Goal: Information Seeking & Learning: Learn about a topic

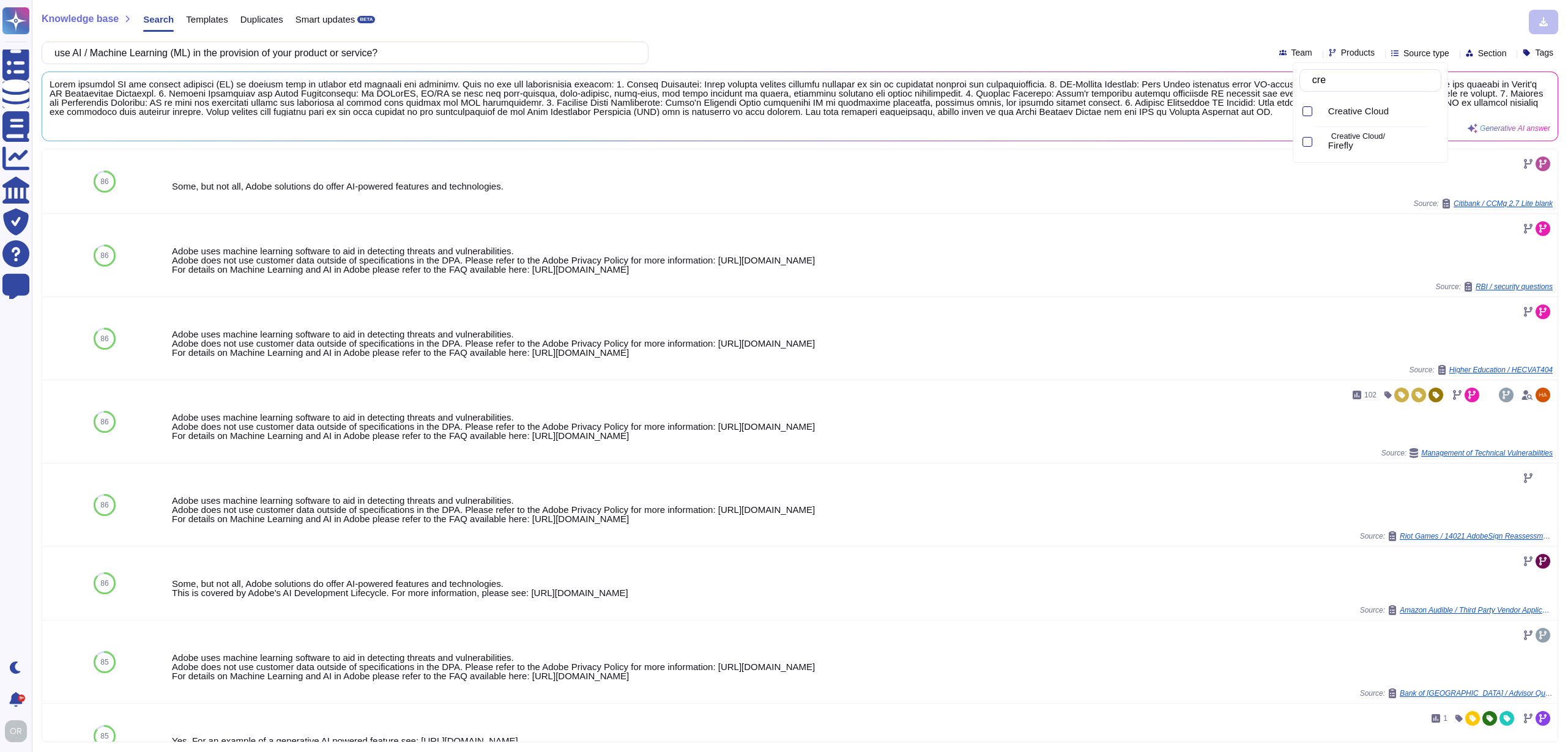
type input "crea"
click at [1348, 108] on span "Creative Cloud" at bounding box center [1358, 111] width 60 height 11
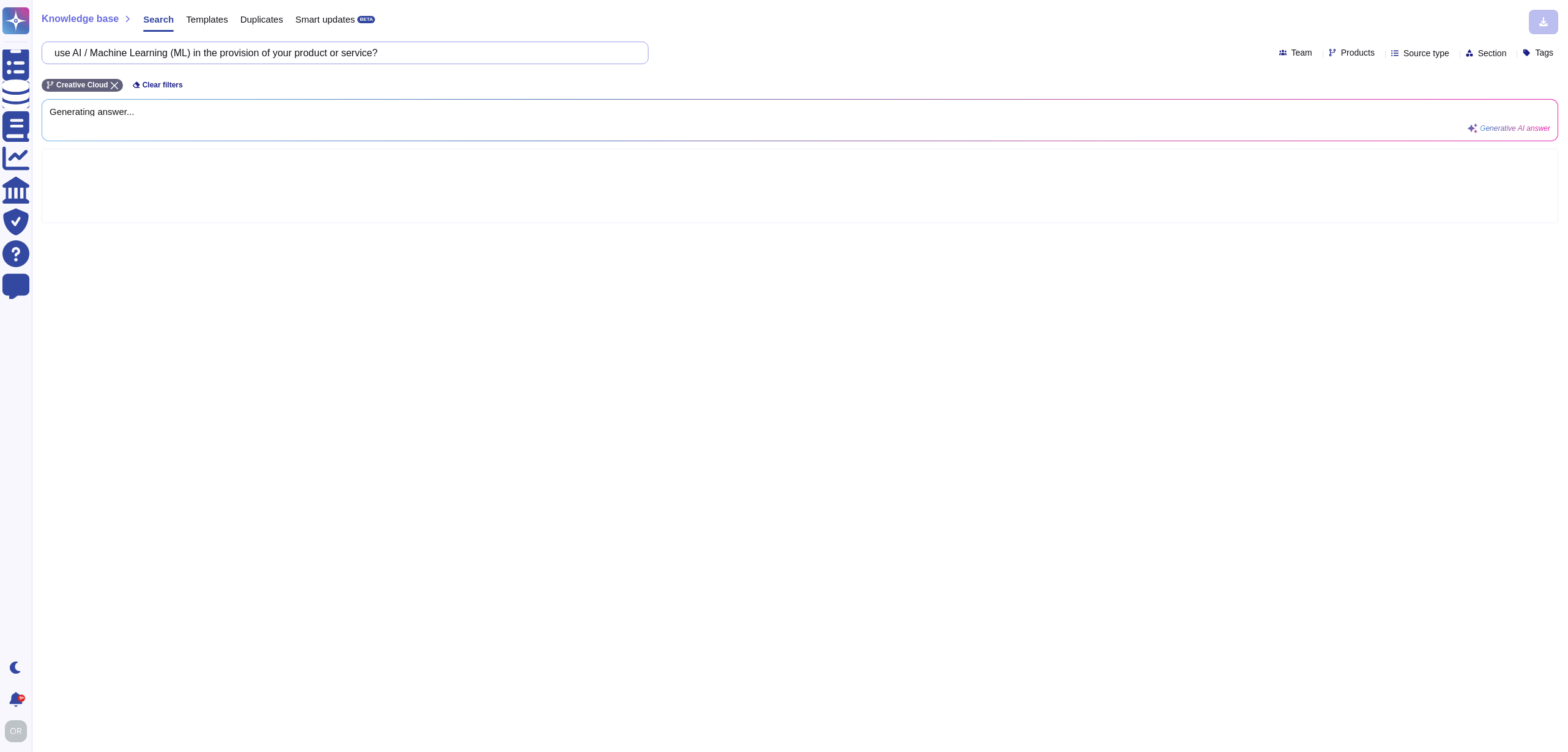
drag, startPoint x: 451, startPoint y: 51, endPoint x: 62, endPoint y: 52, distance: 389.0
click at [62, 52] on input "use AI / Machine Learning (ML) in the provision of your product or service?" at bounding box center [342, 53] width 588 height 22
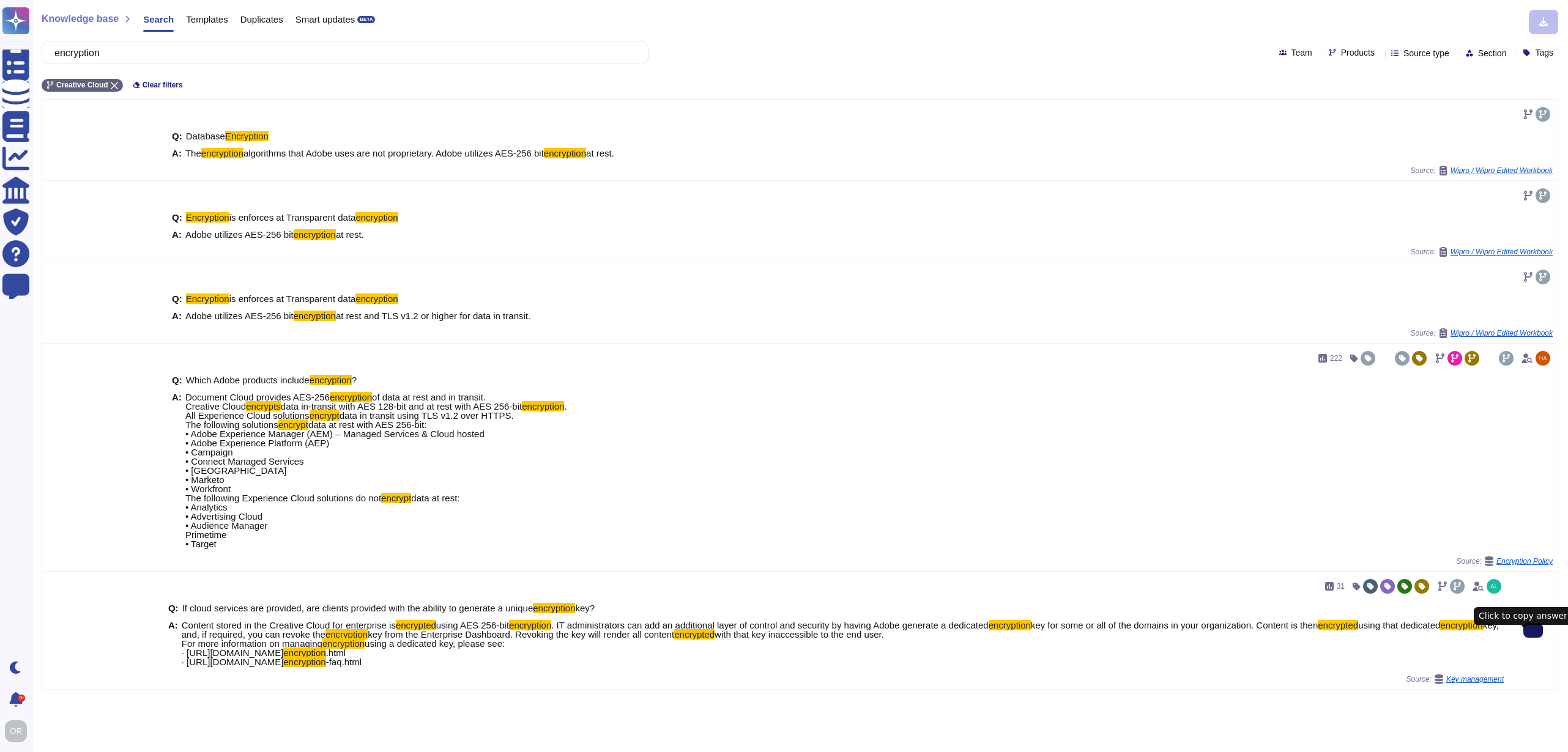
click at [1533, 631] on icon at bounding box center [1533, 631] width 0 height 0
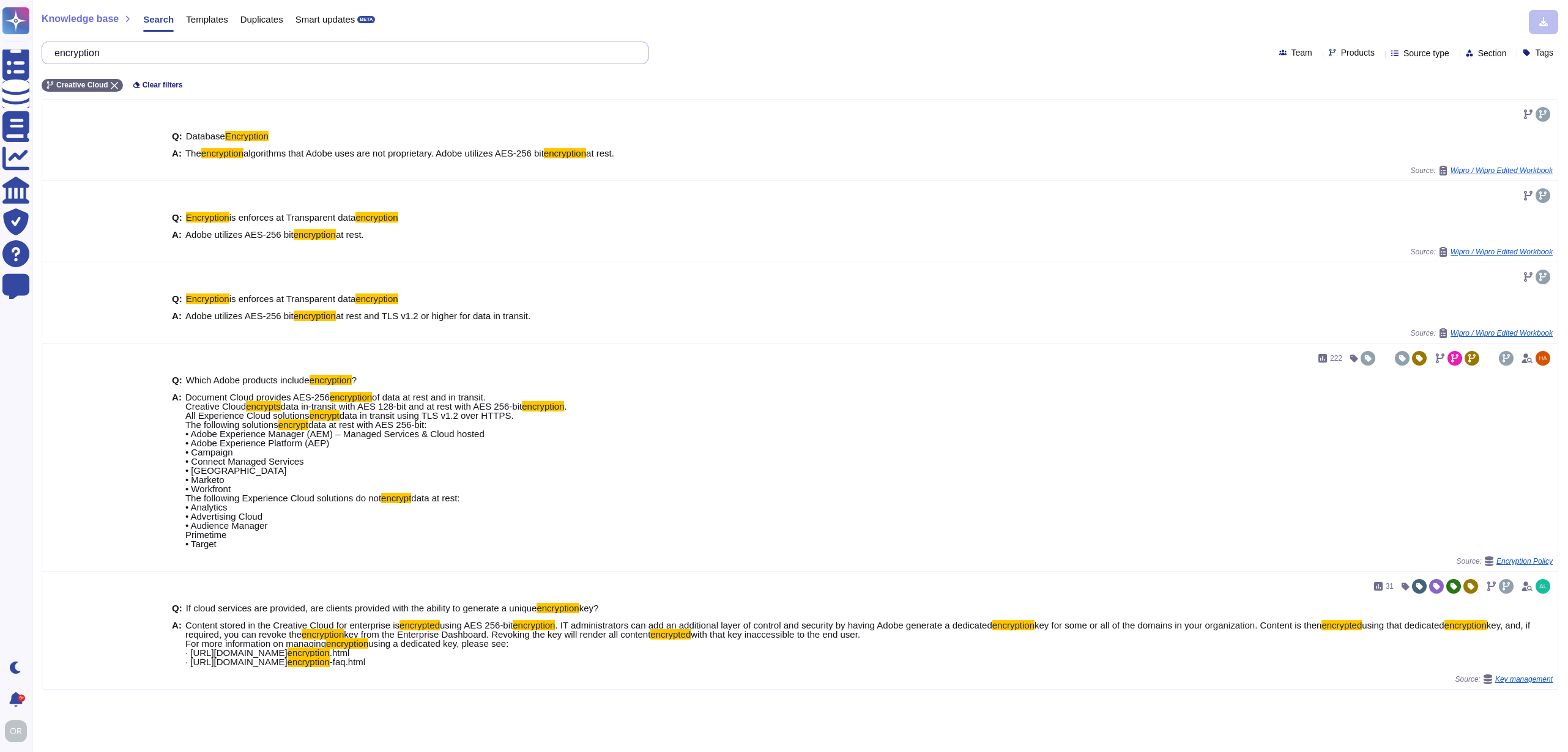
drag, startPoint x: 117, startPoint y: 56, endPoint x: 43, endPoint y: 56, distance: 74.0
click at [43, 56] on div "encryption" at bounding box center [345, 52] width 607 height 22
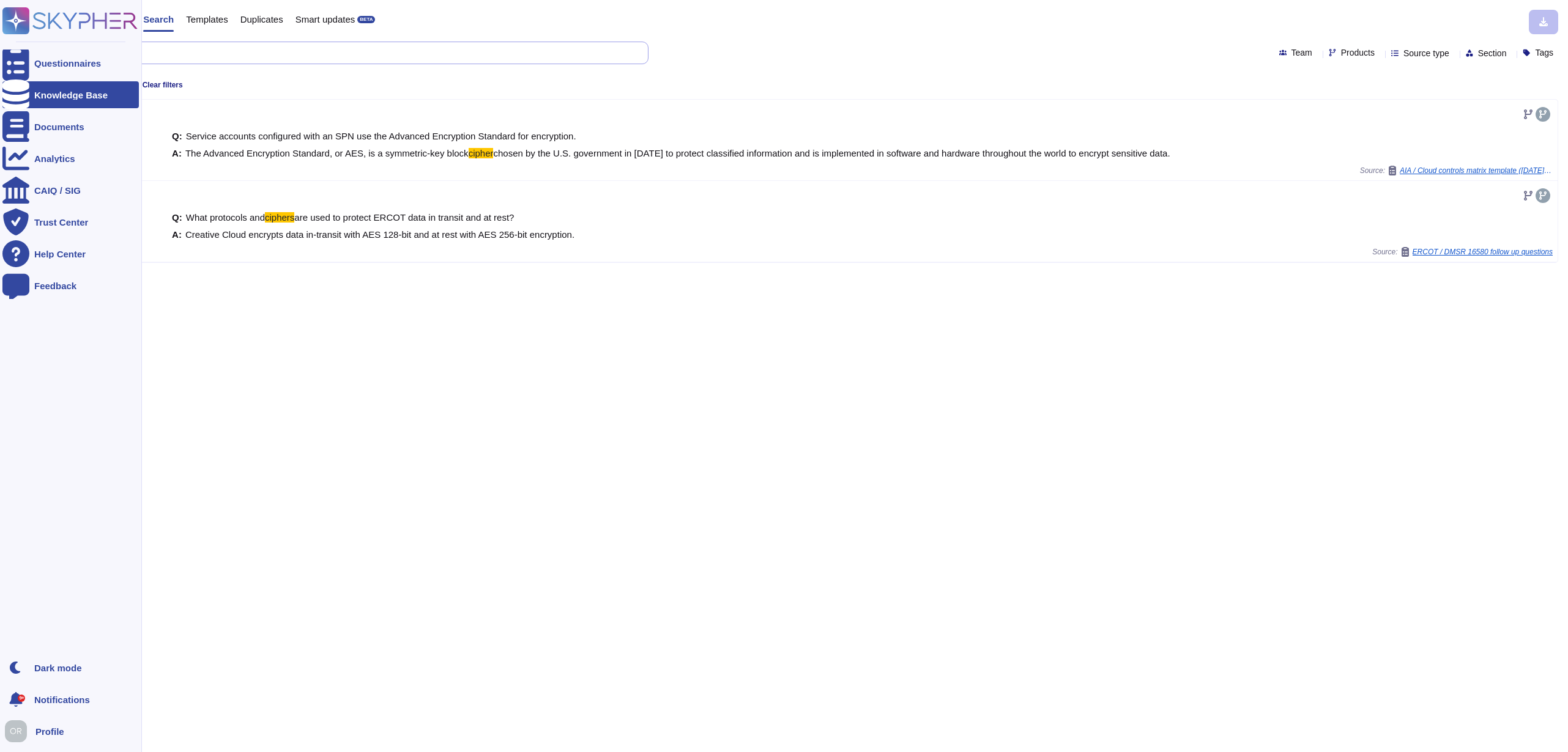
drag, startPoint x: 117, startPoint y: 52, endPoint x: 31, endPoint y: 50, distance: 86.0
click at [31, 50] on div "Questionnaires Knowledge Base Documents Analytics CAIQ / SIG Trust Center Help …" at bounding box center [784, 376] width 1568 height 752
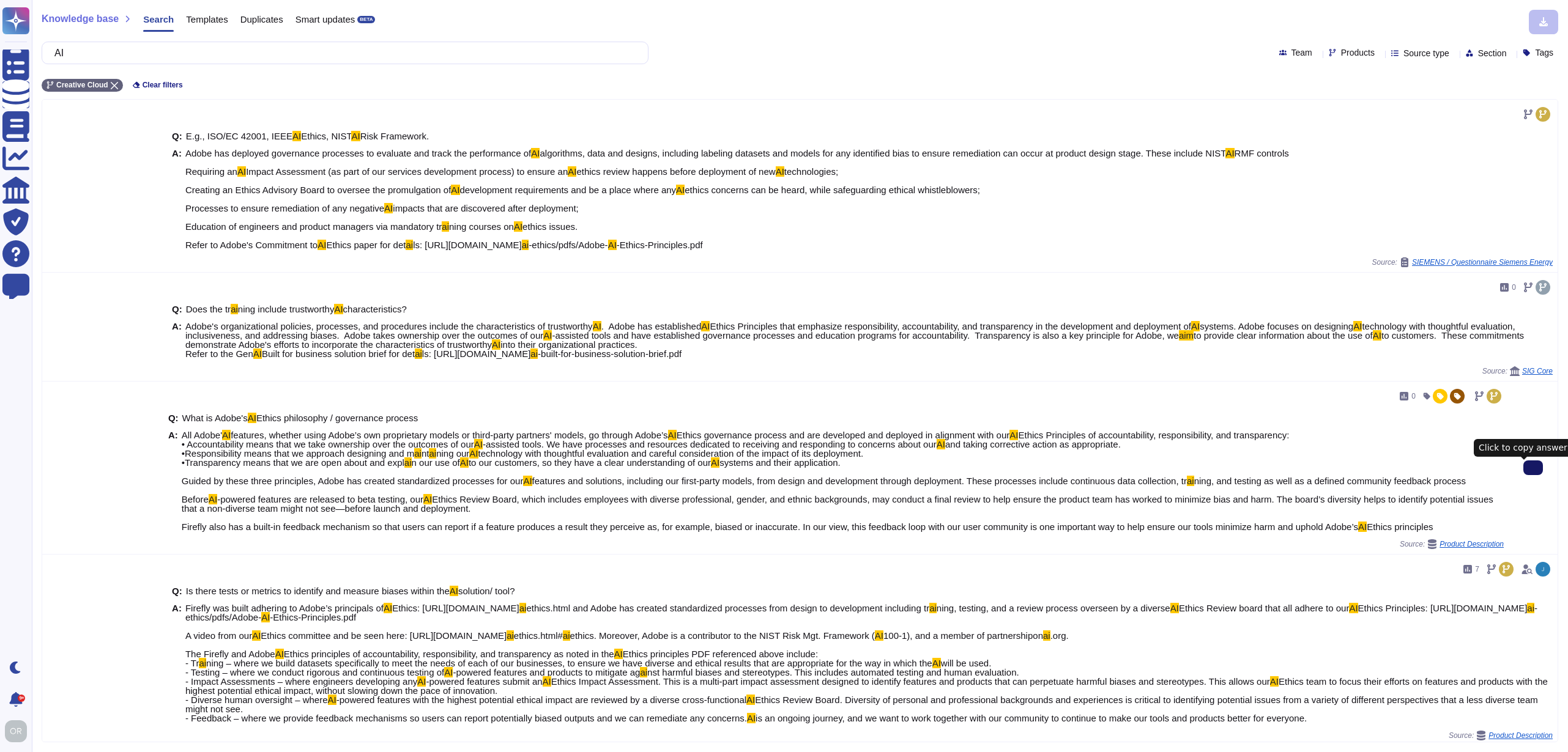
click at [1530, 469] on button at bounding box center [1533, 468] width 20 height 15
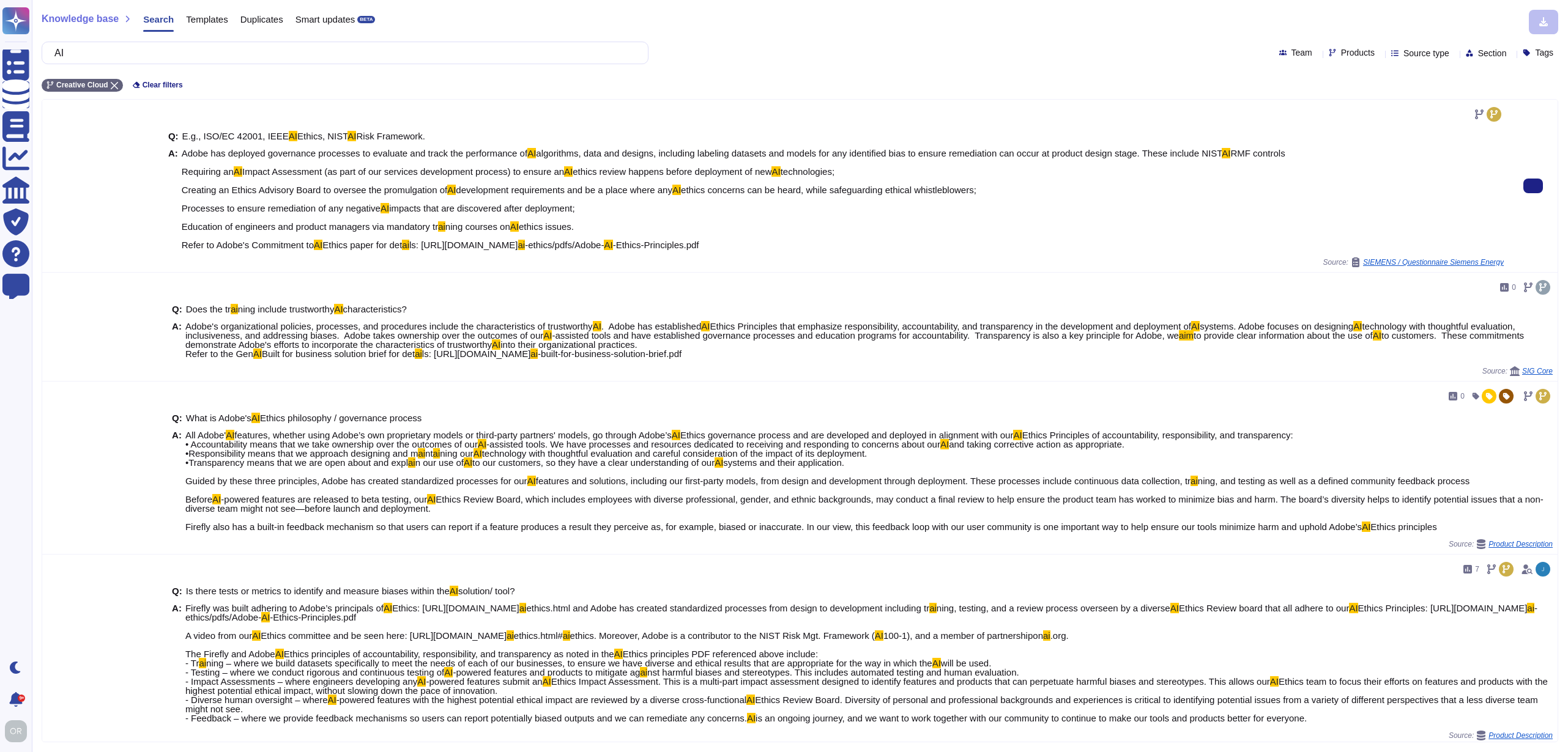
click at [261, 246] on span "ethics issues. Refer to Adobe's Commitment to" at bounding box center [378, 235] width 392 height 28
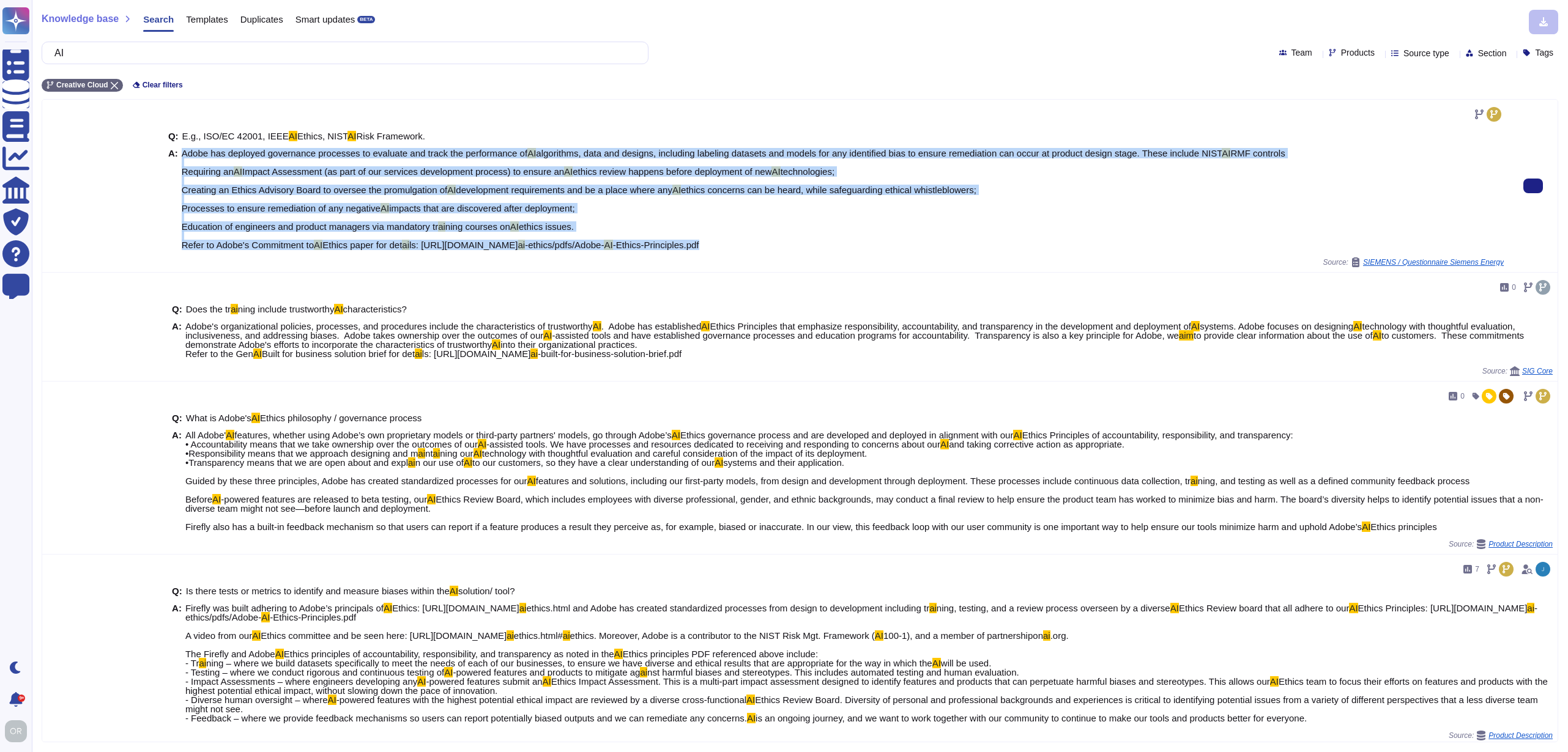
drag, startPoint x: 179, startPoint y: 243, endPoint x: 806, endPoint y: 251, distance: 627.1
click at [794, 251] on div "Q: E.g., ISO/EC 42001, IEEE AI Ethics, NIST AI Risk Framework. A: Adobe has dep…" at bounding box center [836, 191] width 1336 height 134
click at [890, 243] on span "Adobe has deployed governance processes to evaluate and track the performance o…" at bounding box center [733, 199] width 1104 height 101
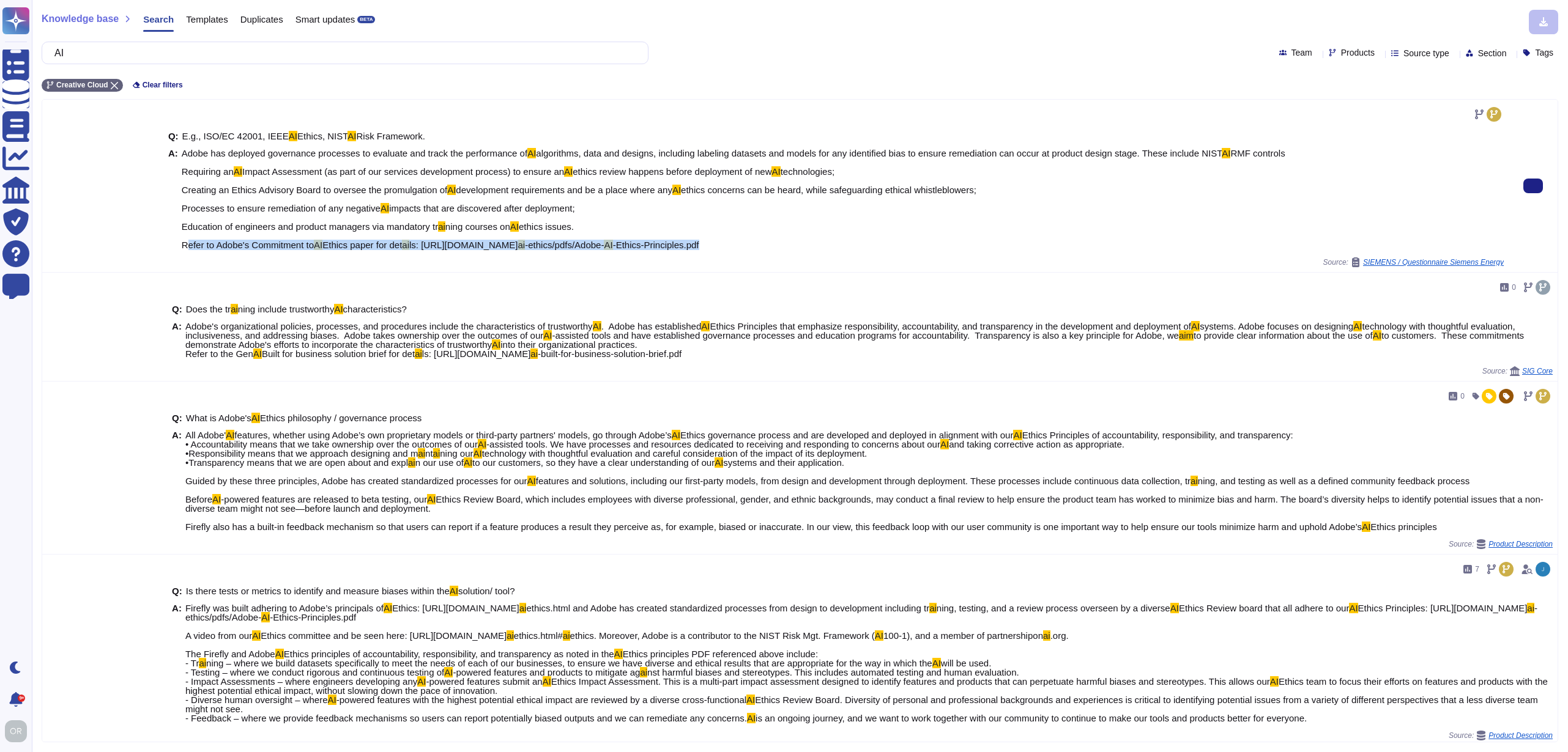
drag, startPoint x: 689, startPoint y: 244, endPoint x: 182, endPoint y: 246, distance: 507.0
click at [182, 246] on span "Adobe has deployed governance processes to evaluate and track the performance o…" at bounding box center [733, 199] width 1104 height 101
copy span "Refer to Adobe's Commitment to AI Ethics paper for det ai ls: [URL][DOMAIN_NAME…"
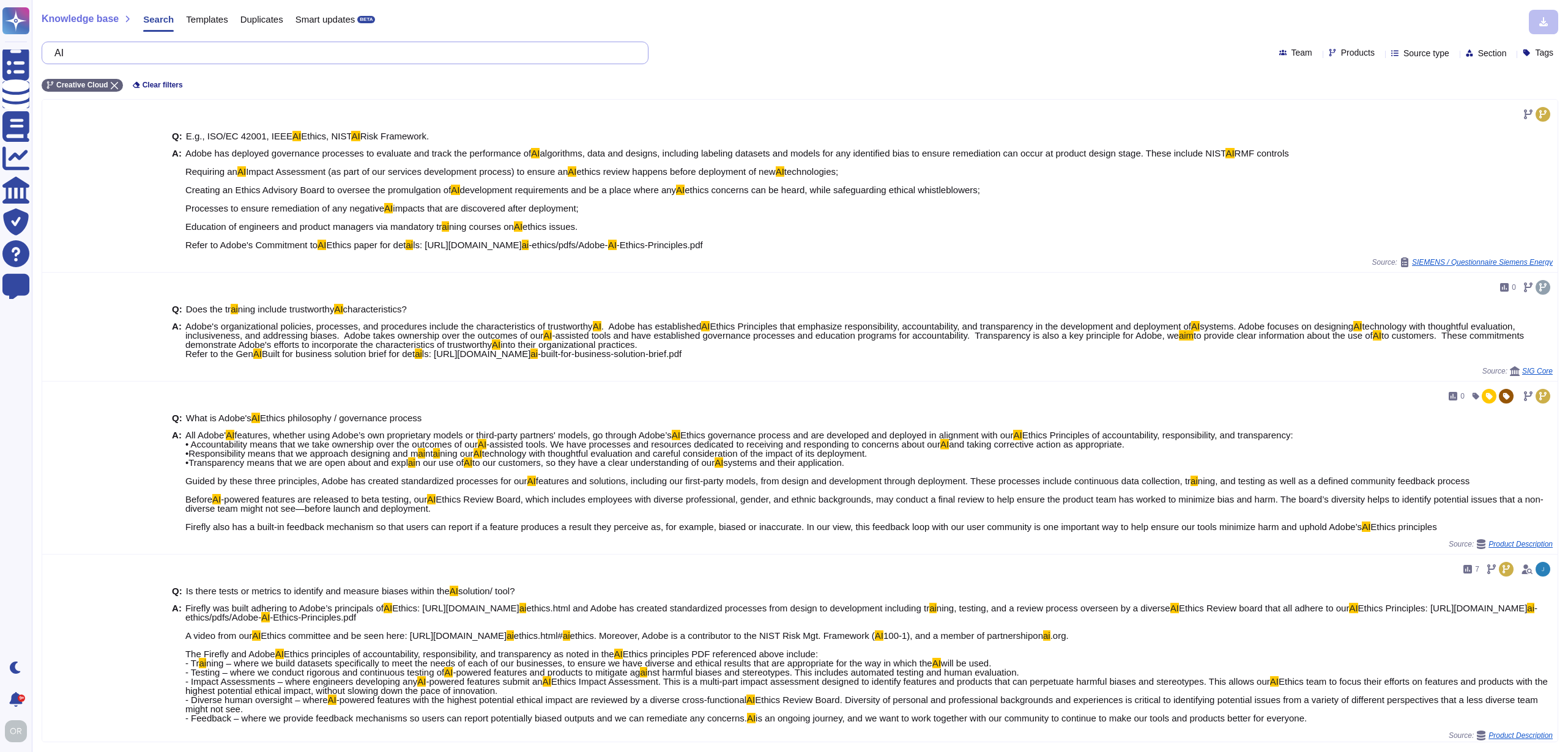
drag, startPoint x: 100, startPoint y: 53, endPoint x: 35, endPoint y: 52, distance: 65.0
click at [35, 52] on div "Knowledge base Search Templates Duplicates Smart updates BETA AI Team Products …" at bounding box center [800, 376] width 1536 height 752
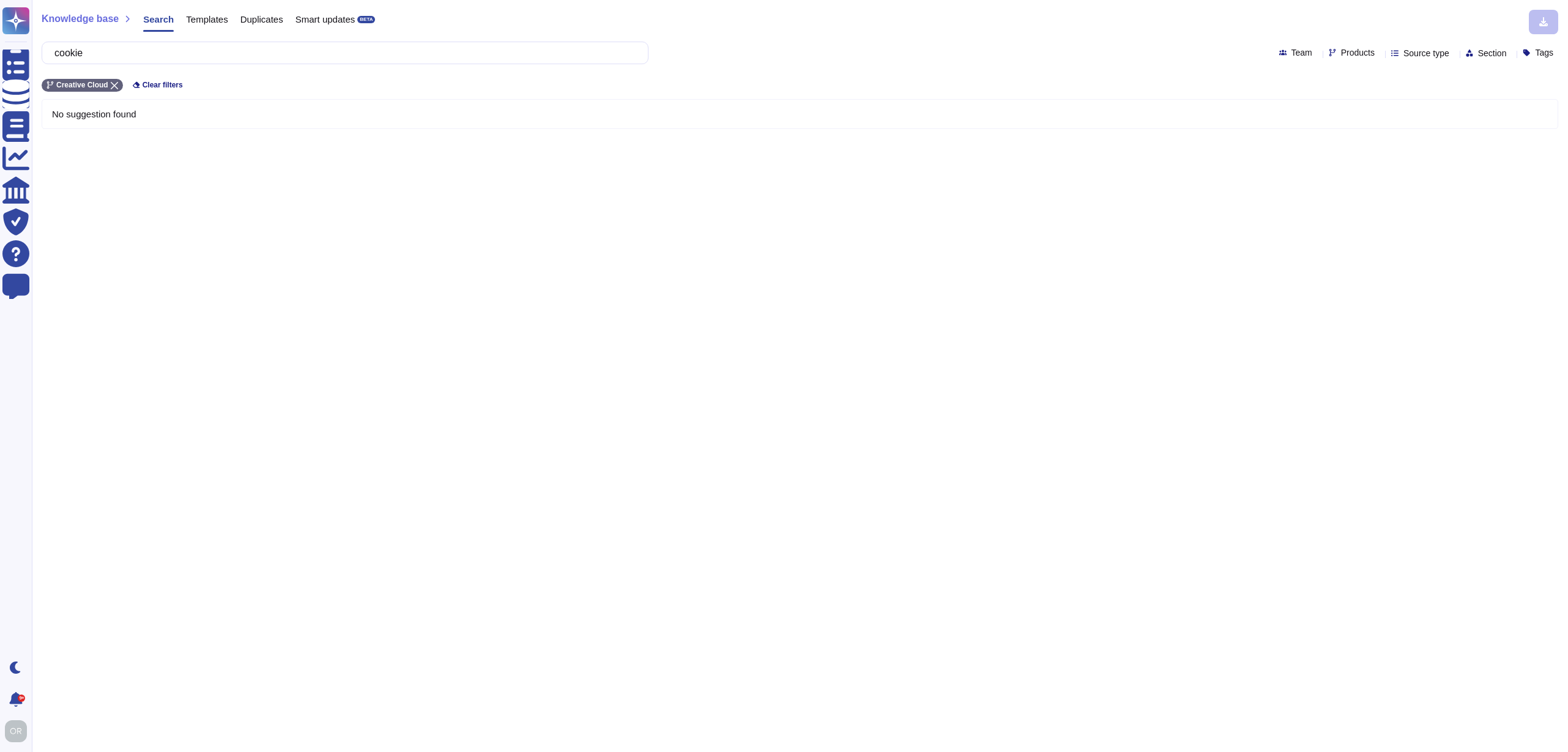
type input "cookie"
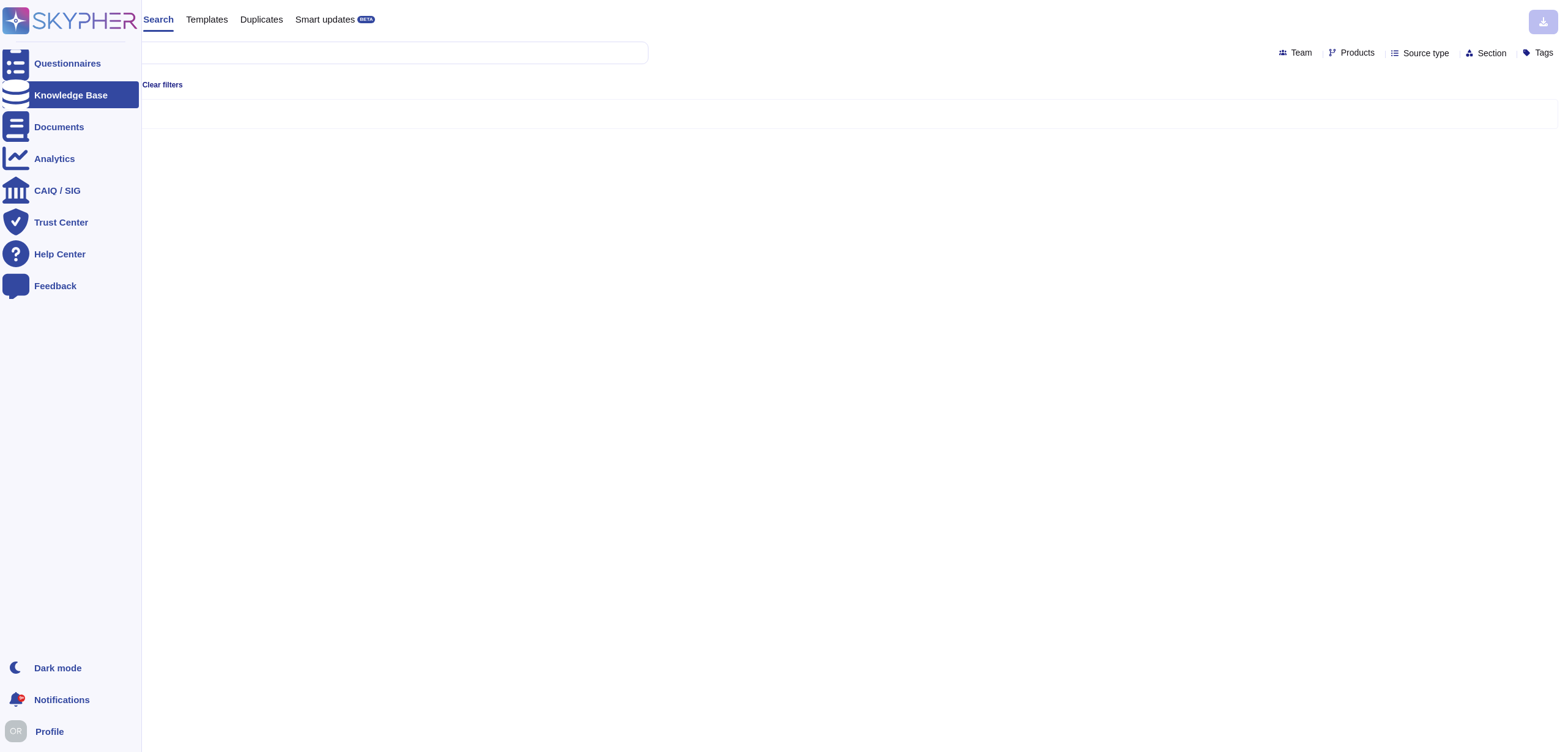
click at [35, 22] on icon at bounding box center [70, 21] width 135 height 27
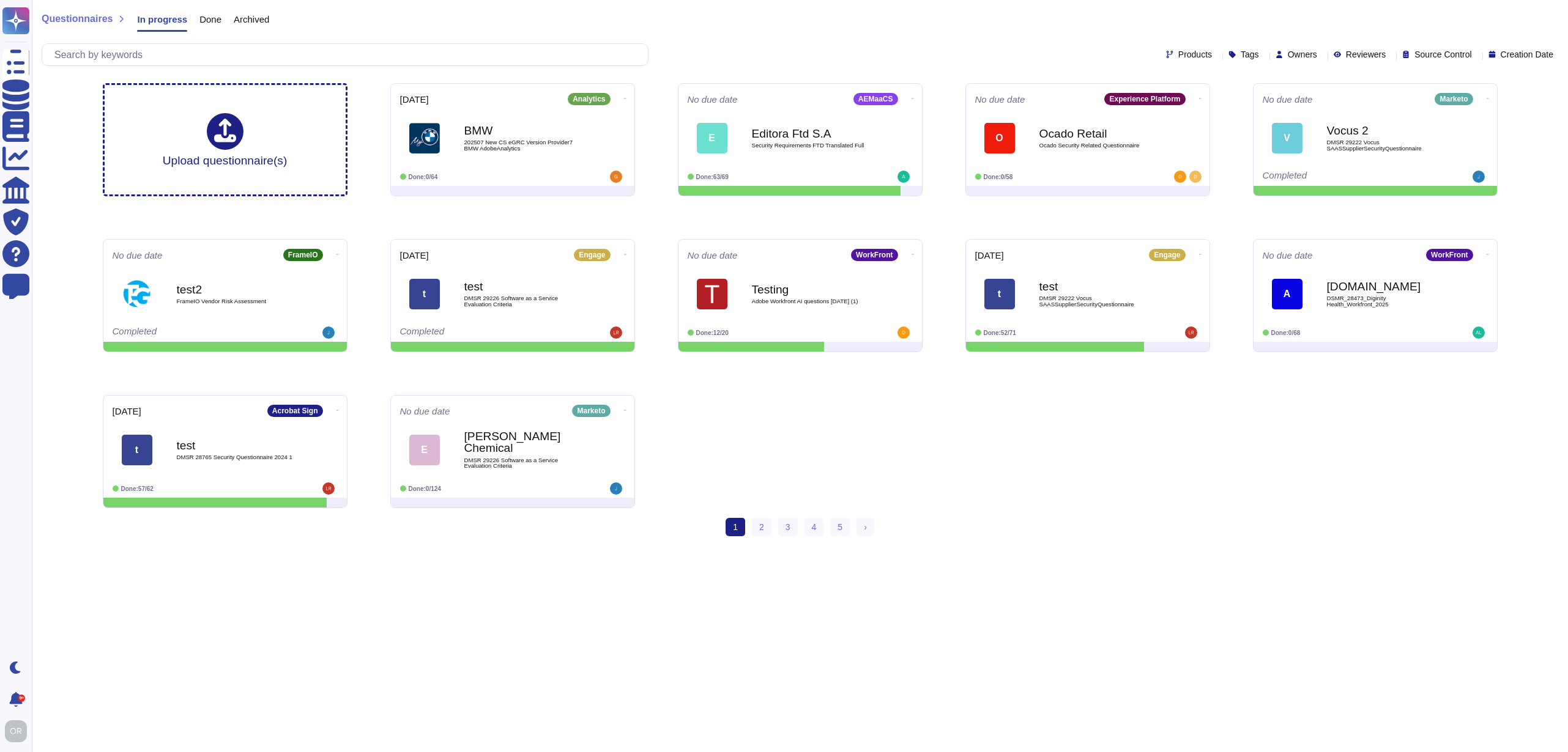
click at [712, 44] on div "Products Tags Owners Reviewers Source Control Creation Date" at bounding box center [800, 54] width 1517 height 22
